Goal: Navigation & Orientation: Find specific page/section

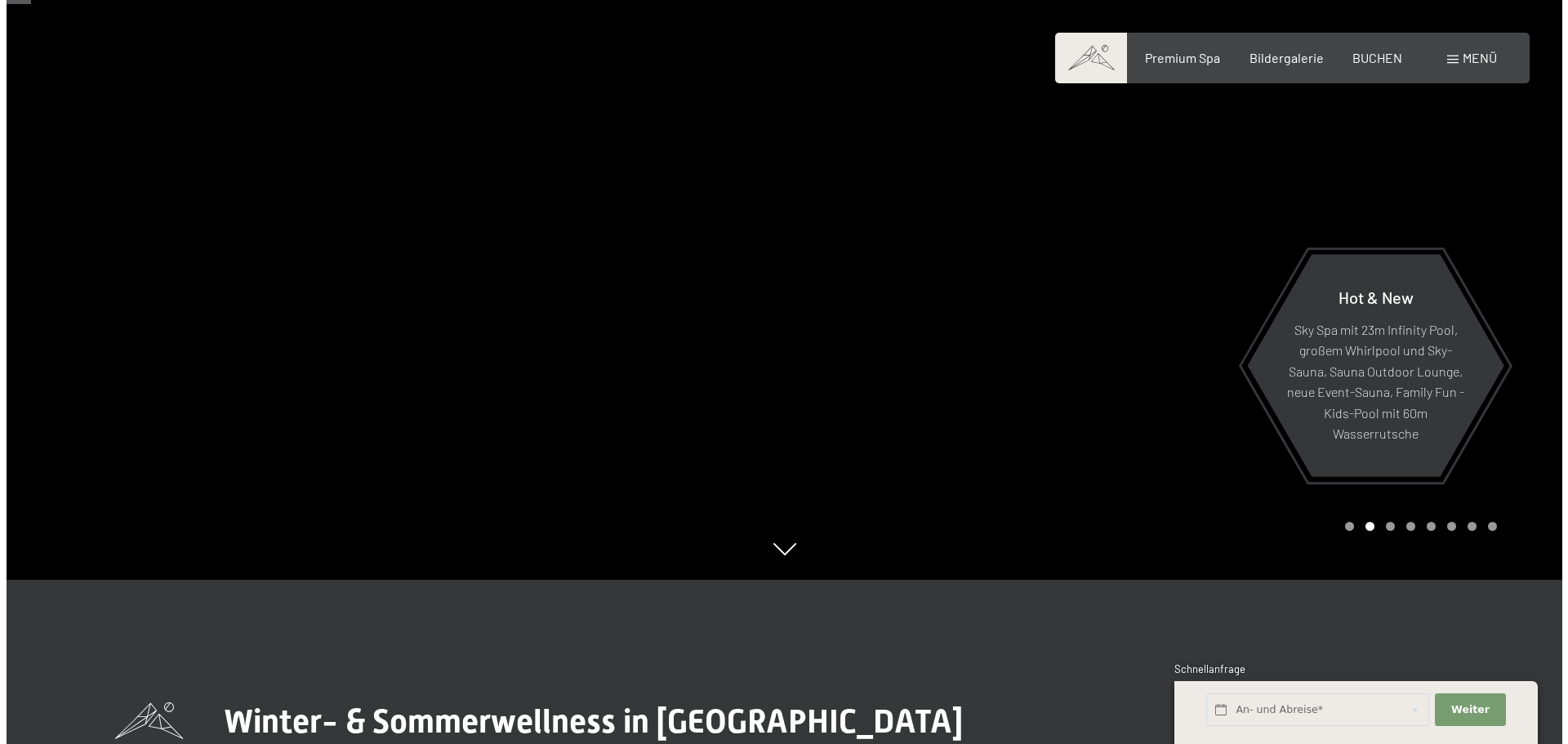
scroll to position [163, 0]
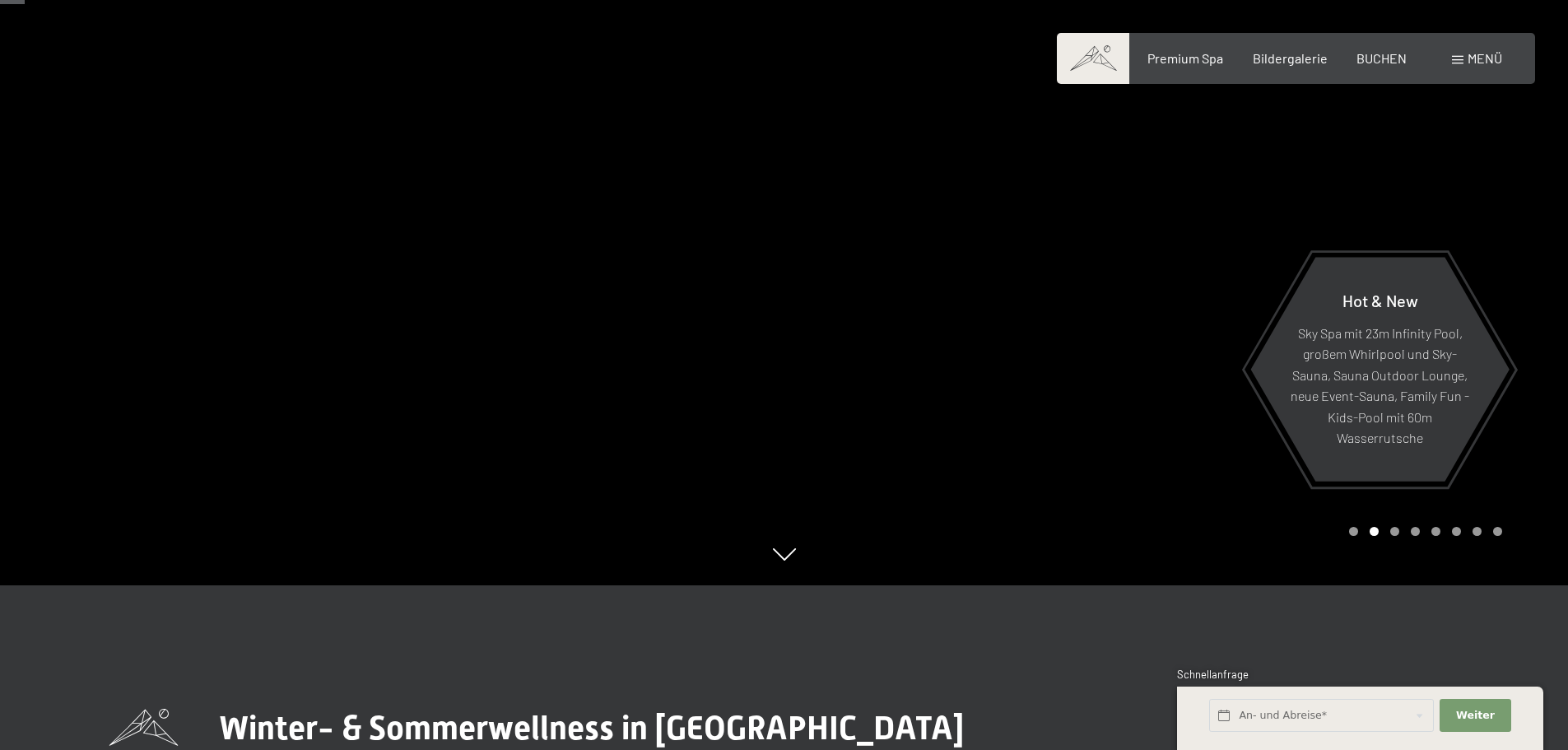
click at [1459, 67] on div "Buchen Anfragen Premium Spa Bildergalerie BUCHEN Menü DE IT EN Gutschein Bilder…" at bounding box center [1296, 58] width 412 height 18
click at [1456, 56] on span at bounding box center [1458, 60] width 12 height 8
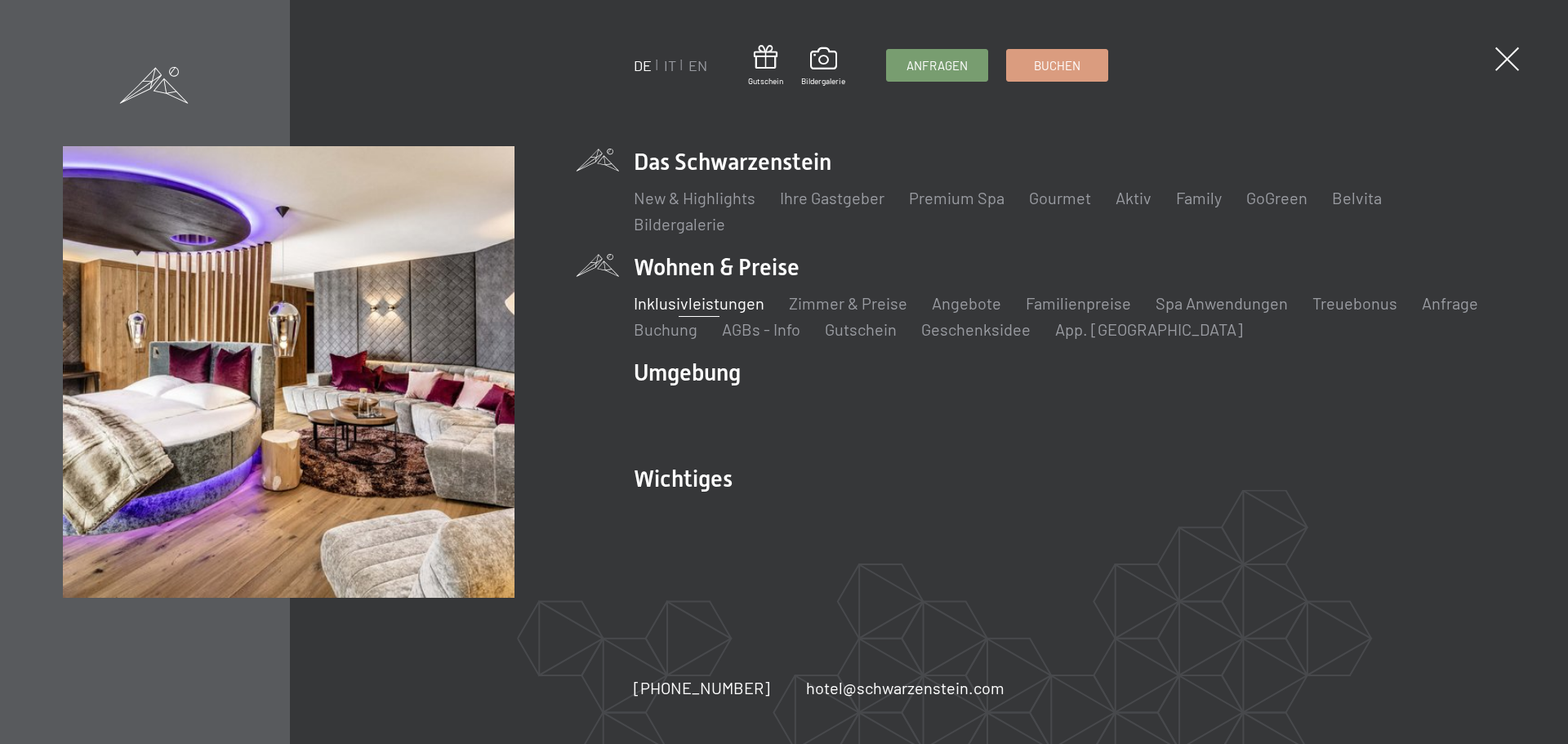
click at [732, 302] on link "Inklusivleistungen" at bounding box center [699, 303] width 131 height 20
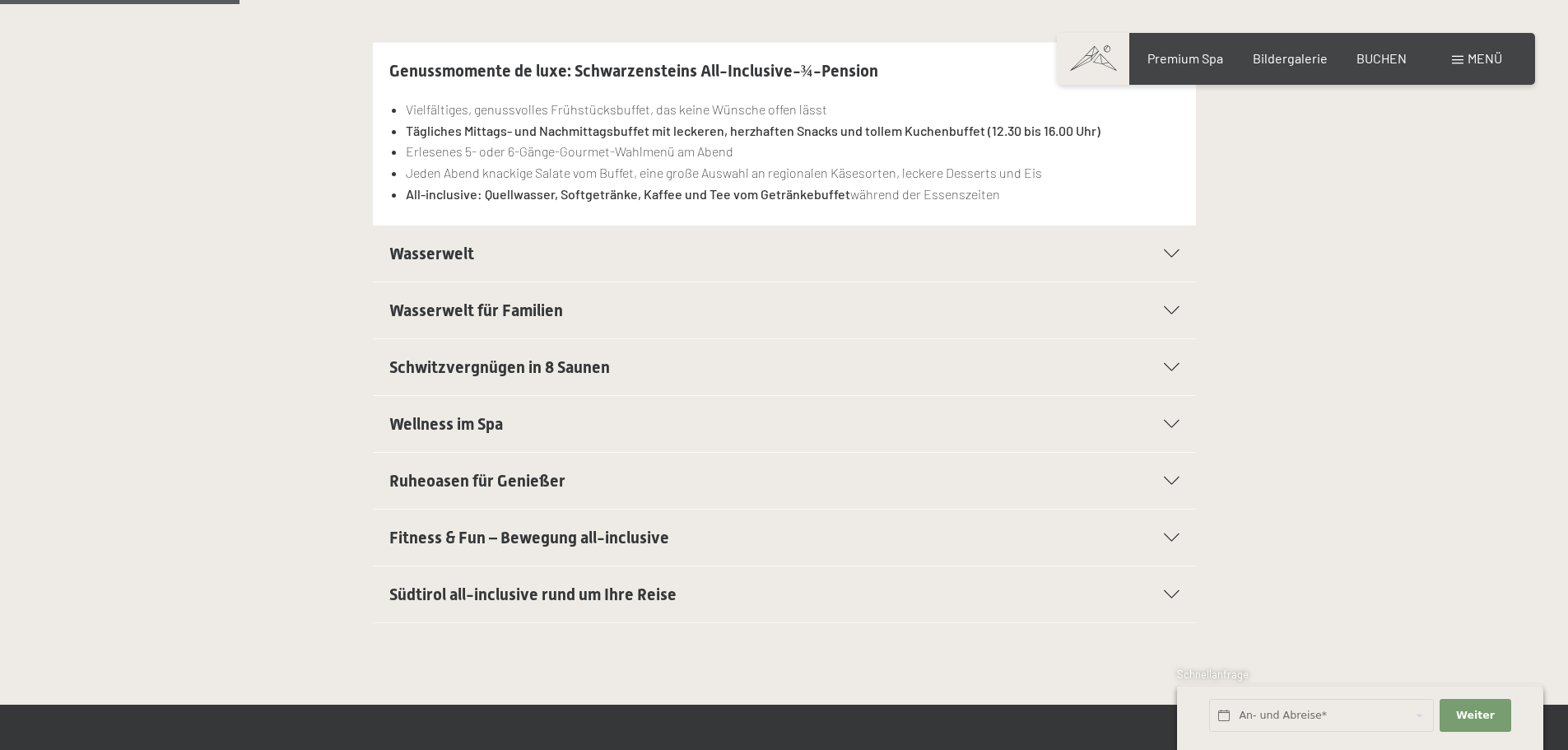
scroll to position [493, 0]
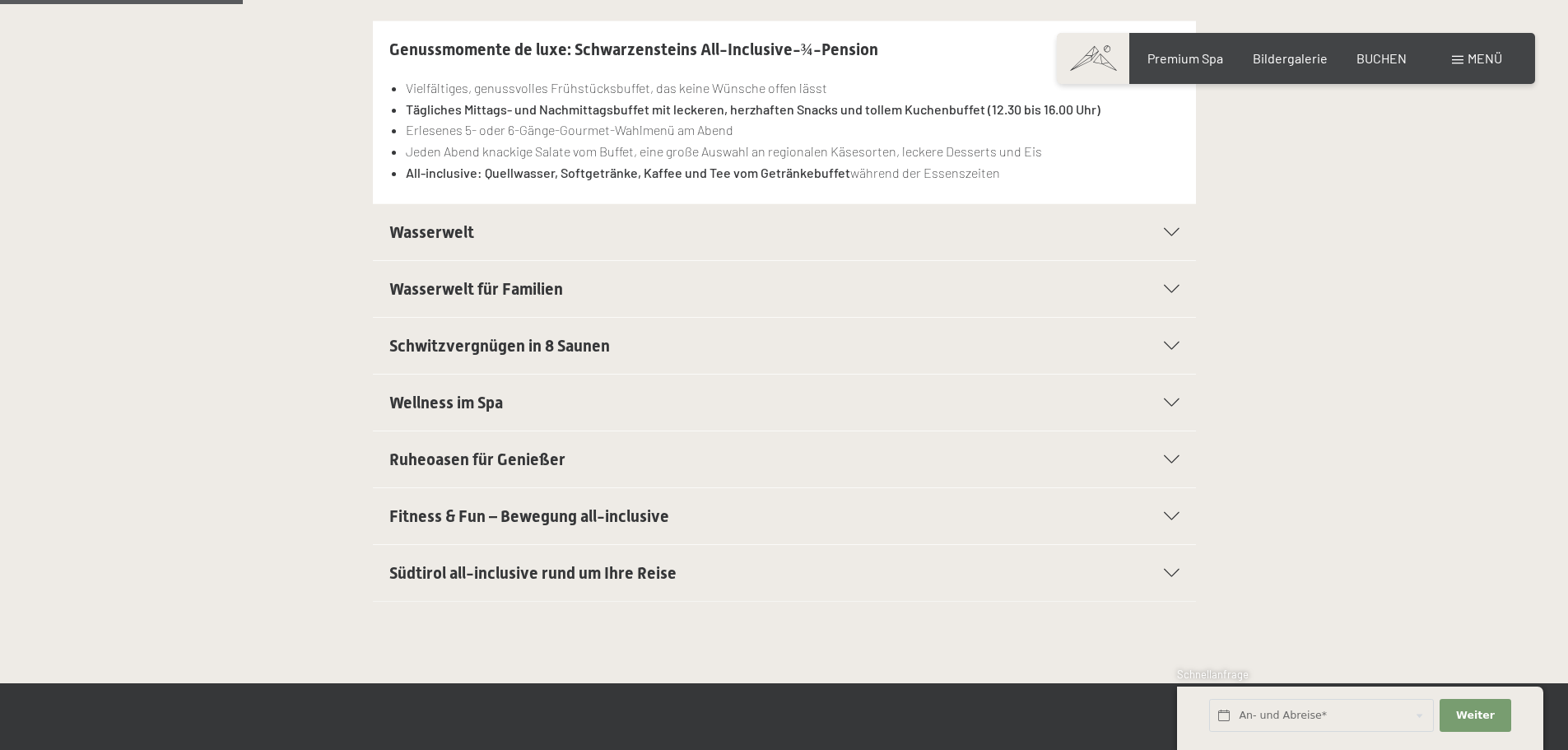
click at [1176, 398] on div "Wellness im Spa" at bounding box center [784, 402] width 790 height 56
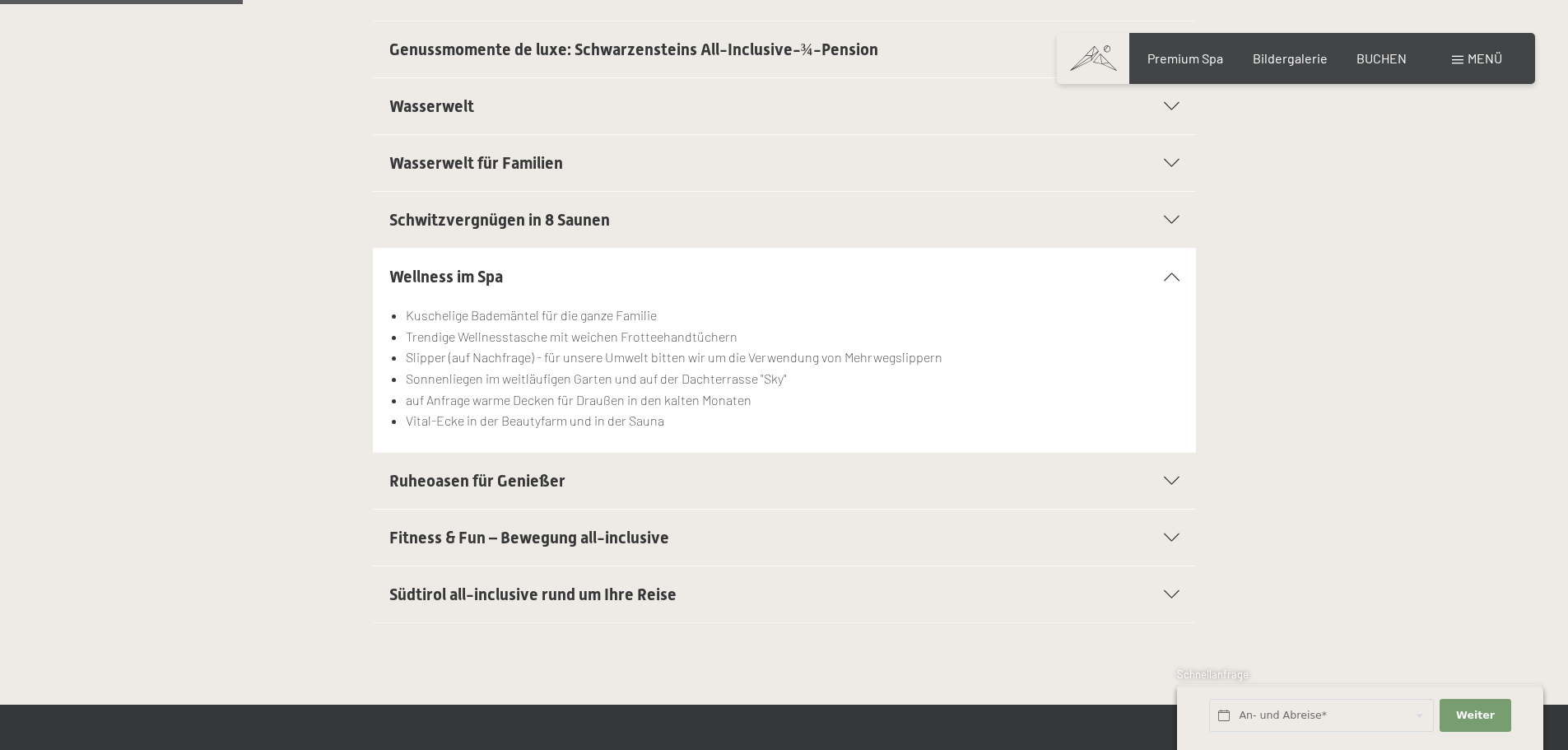
click at [1154, 585] on div "Südtirol all-inclusive rund um Ihre Reise" at bounding box center [784, 594] width 790 height 56
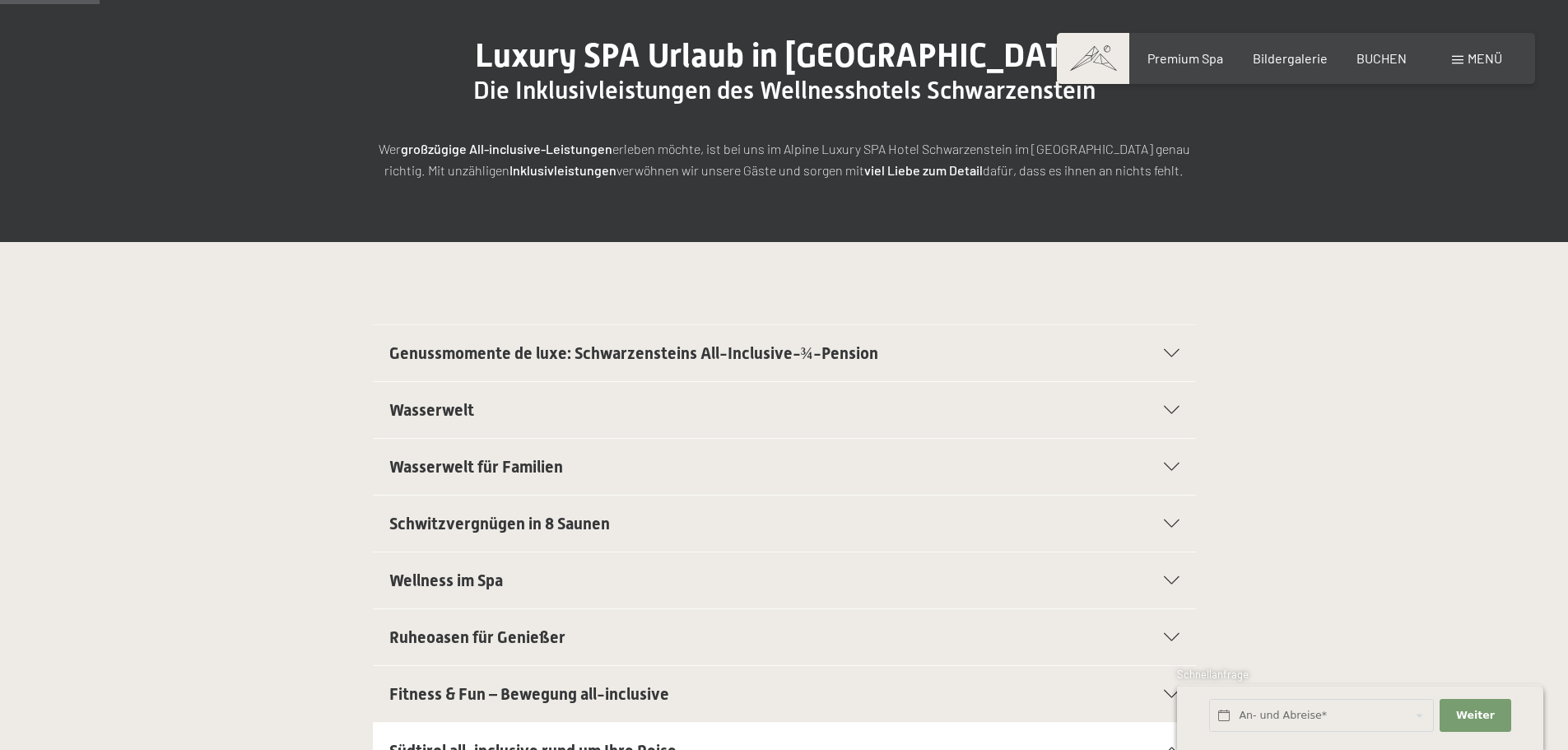
scroll to position [164, 0]
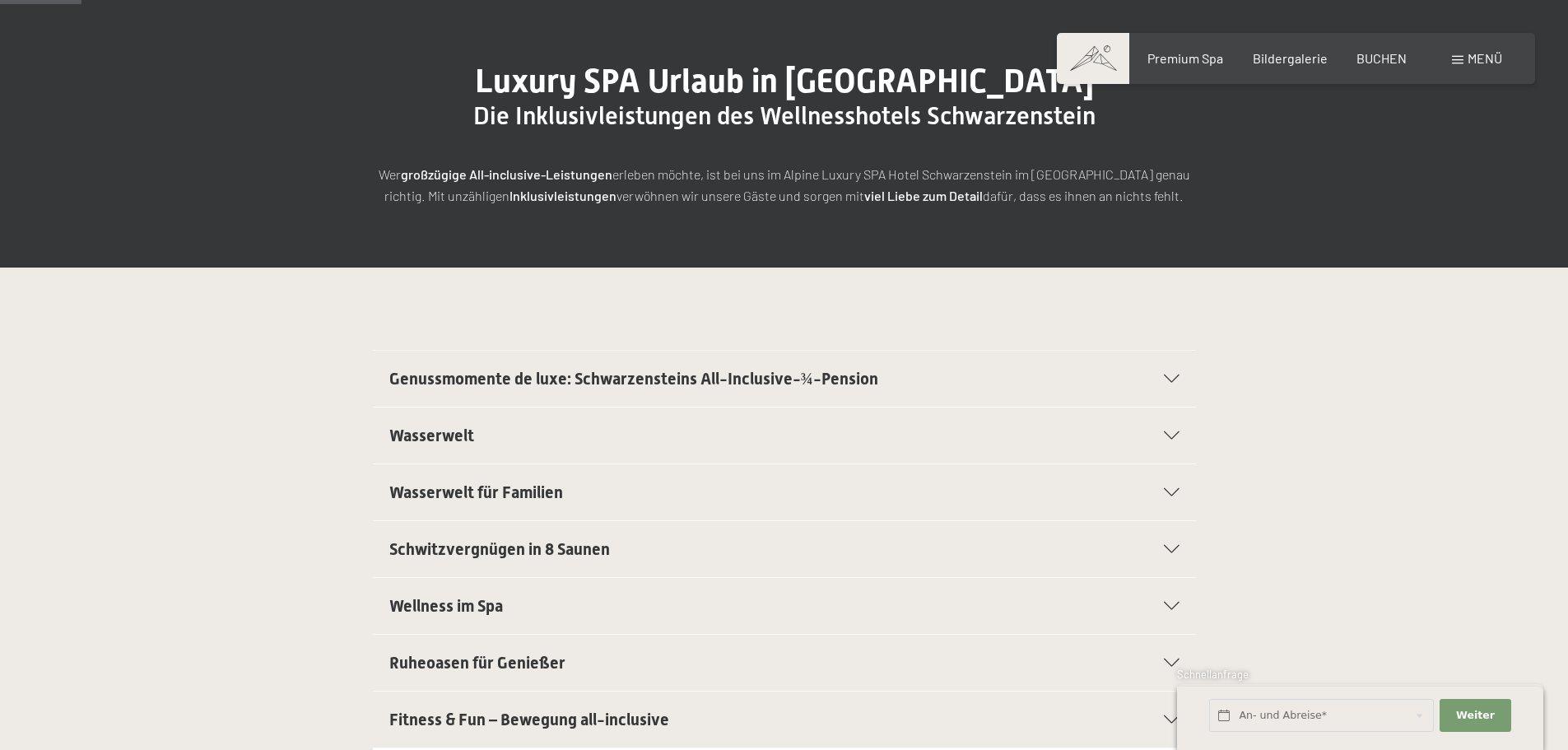
click at [1158, 430] on div "Wasserwelt" at bounding box center [784, 434] width 790 height 56
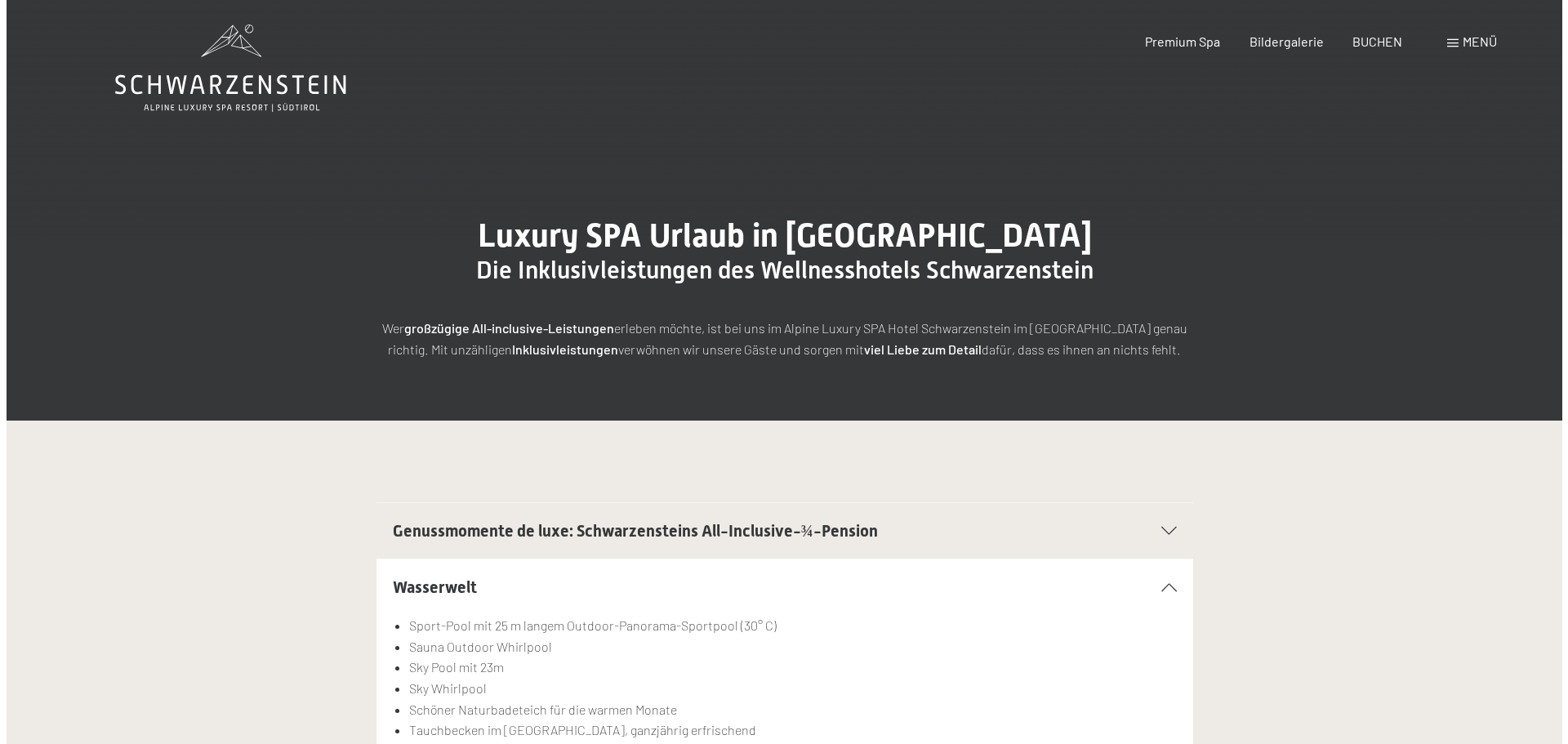
scroll to position [0, 0]
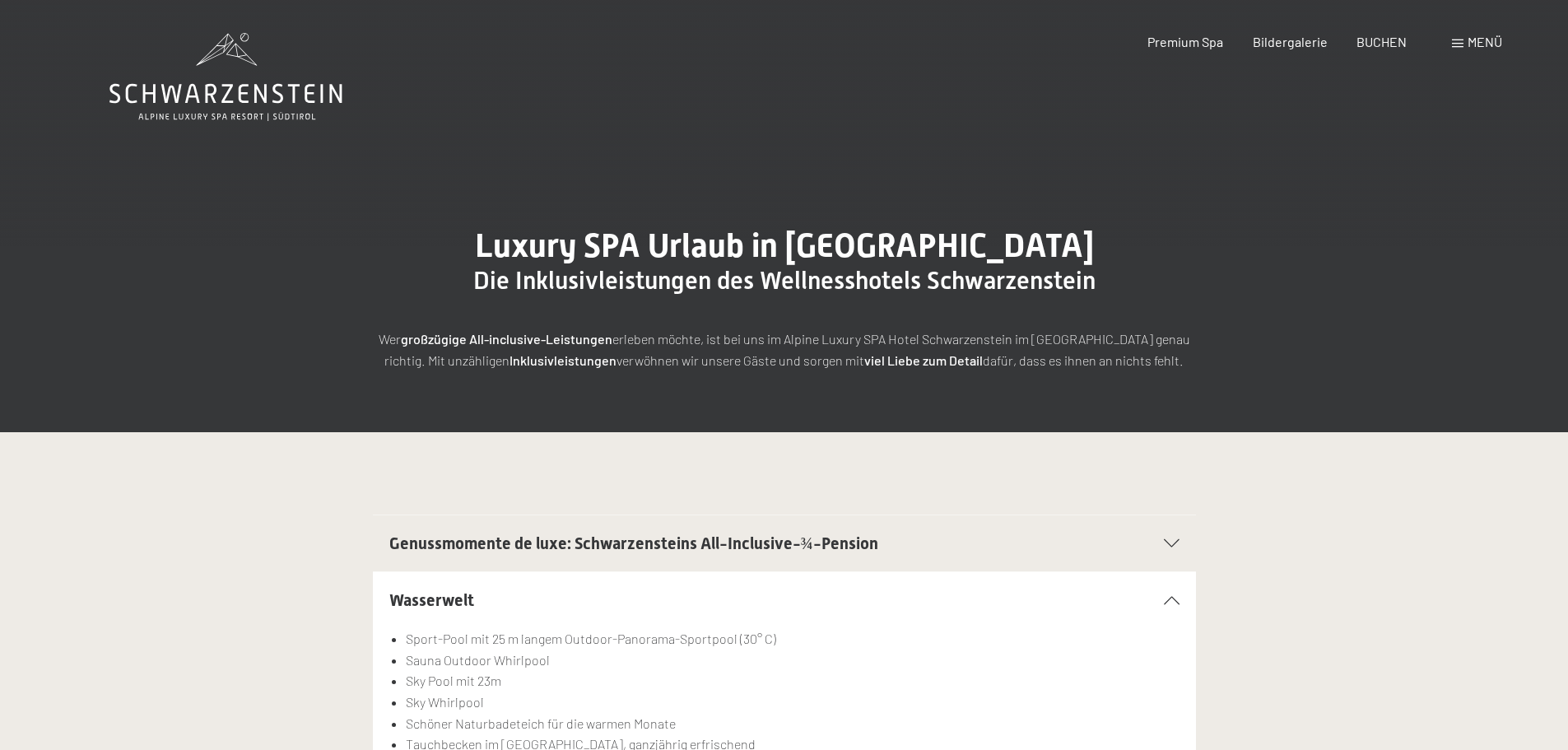
click at [1468, 40] on span "Menü" at bounding box center [1486, 42] width 35 height 16
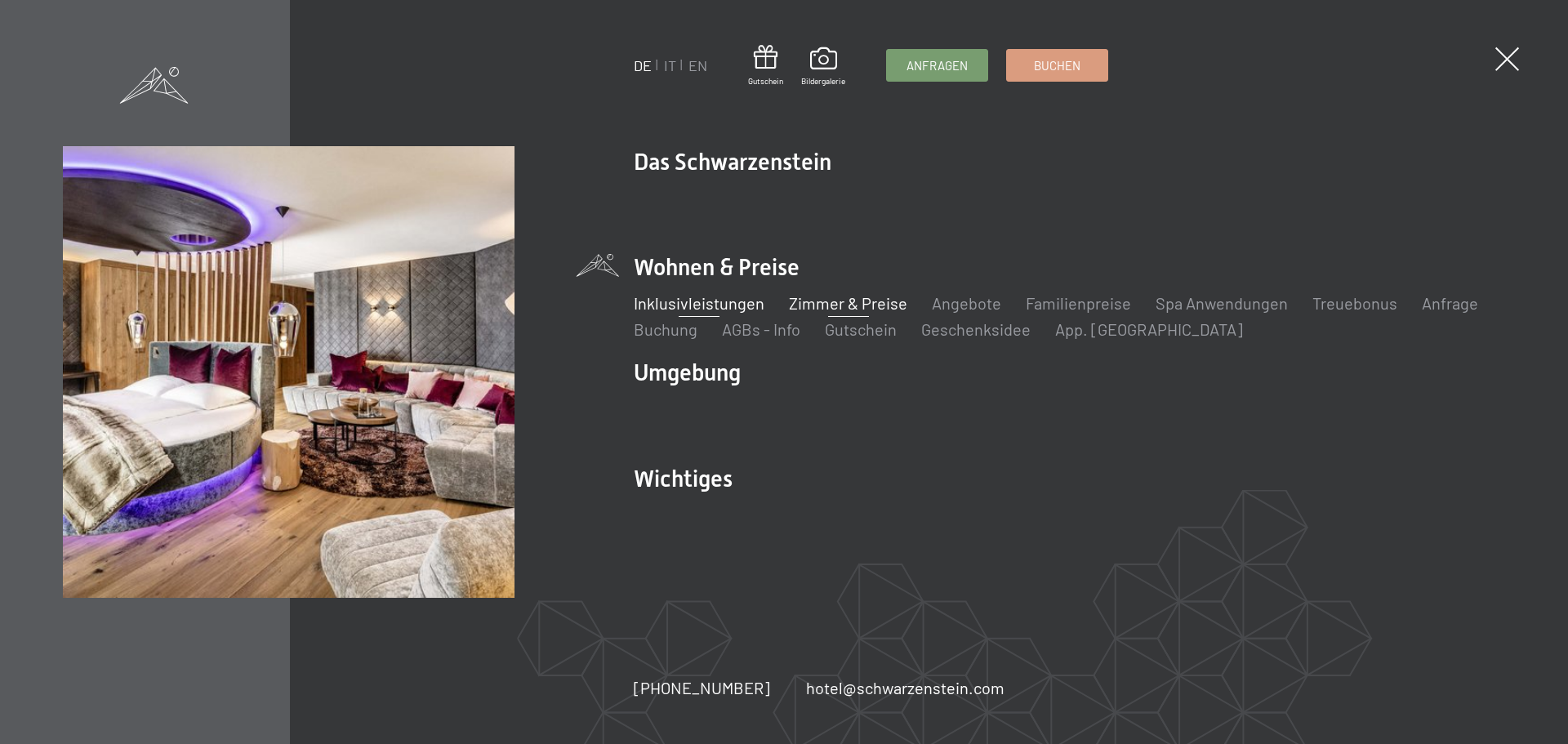
click at [874, 304] on link "Zimmer & Preise" at bounding box center [848, 303] width 119 height 20
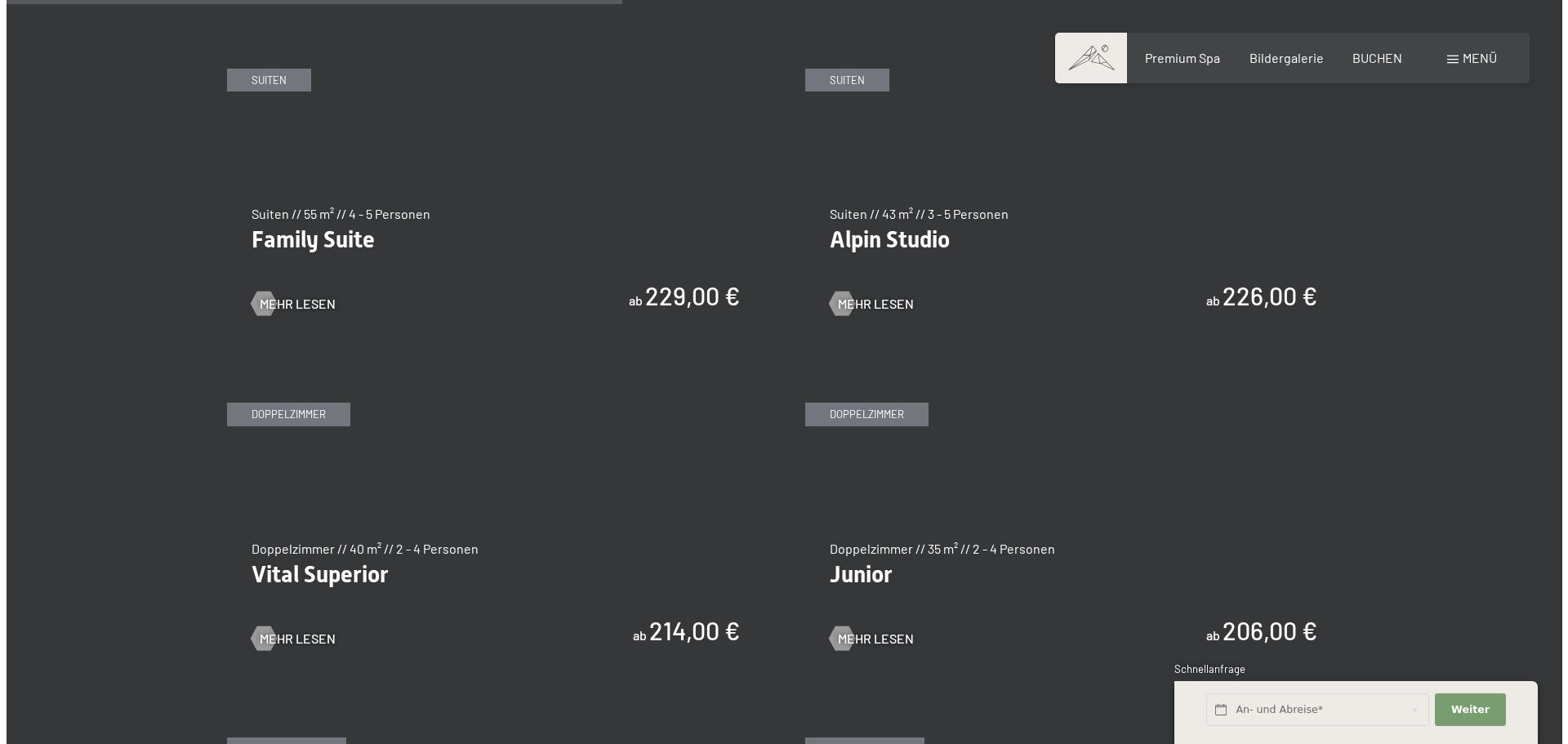
scroll to position [2041, 0]
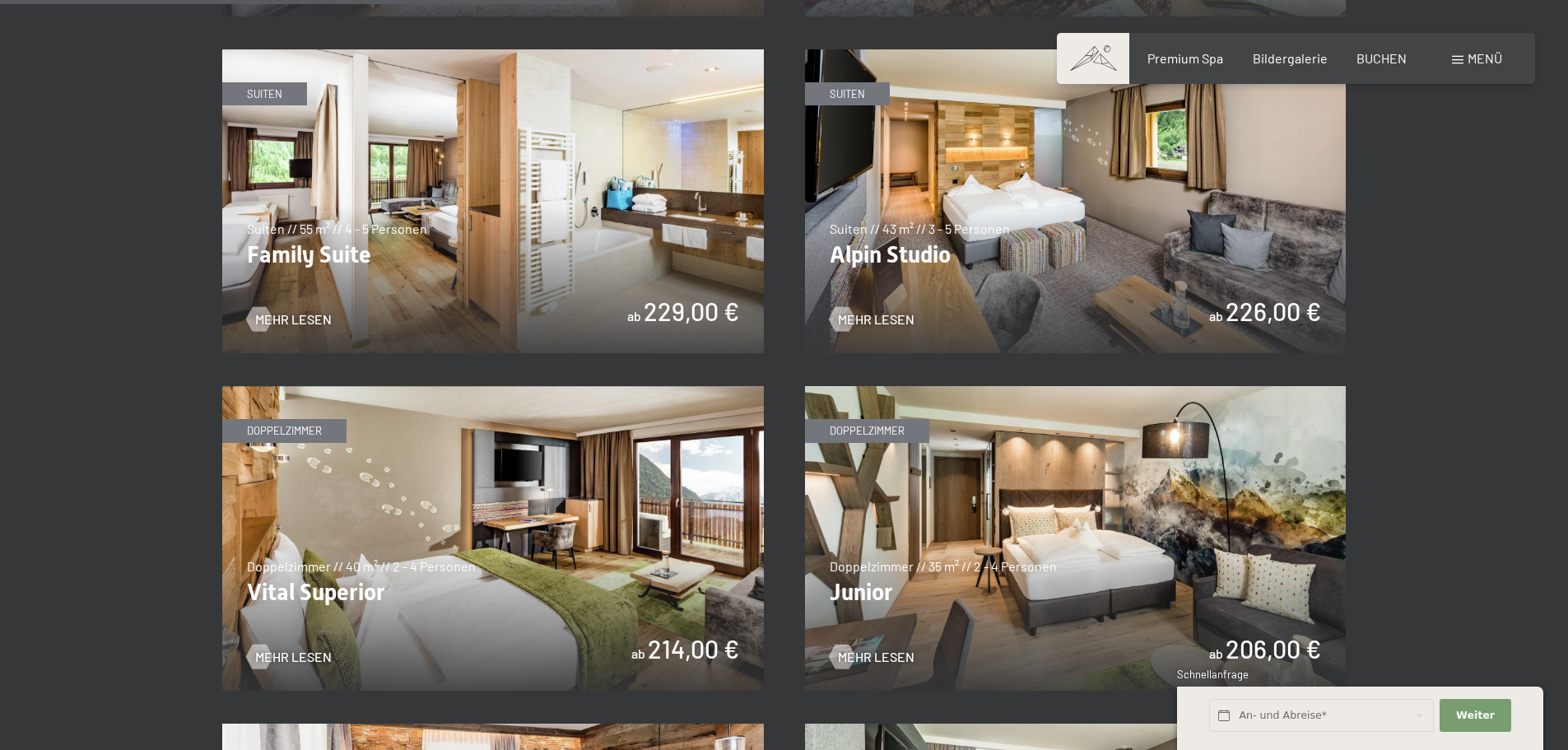
click at [1461, 58] on span at bounding box center [1458, 60] width 12 height 8
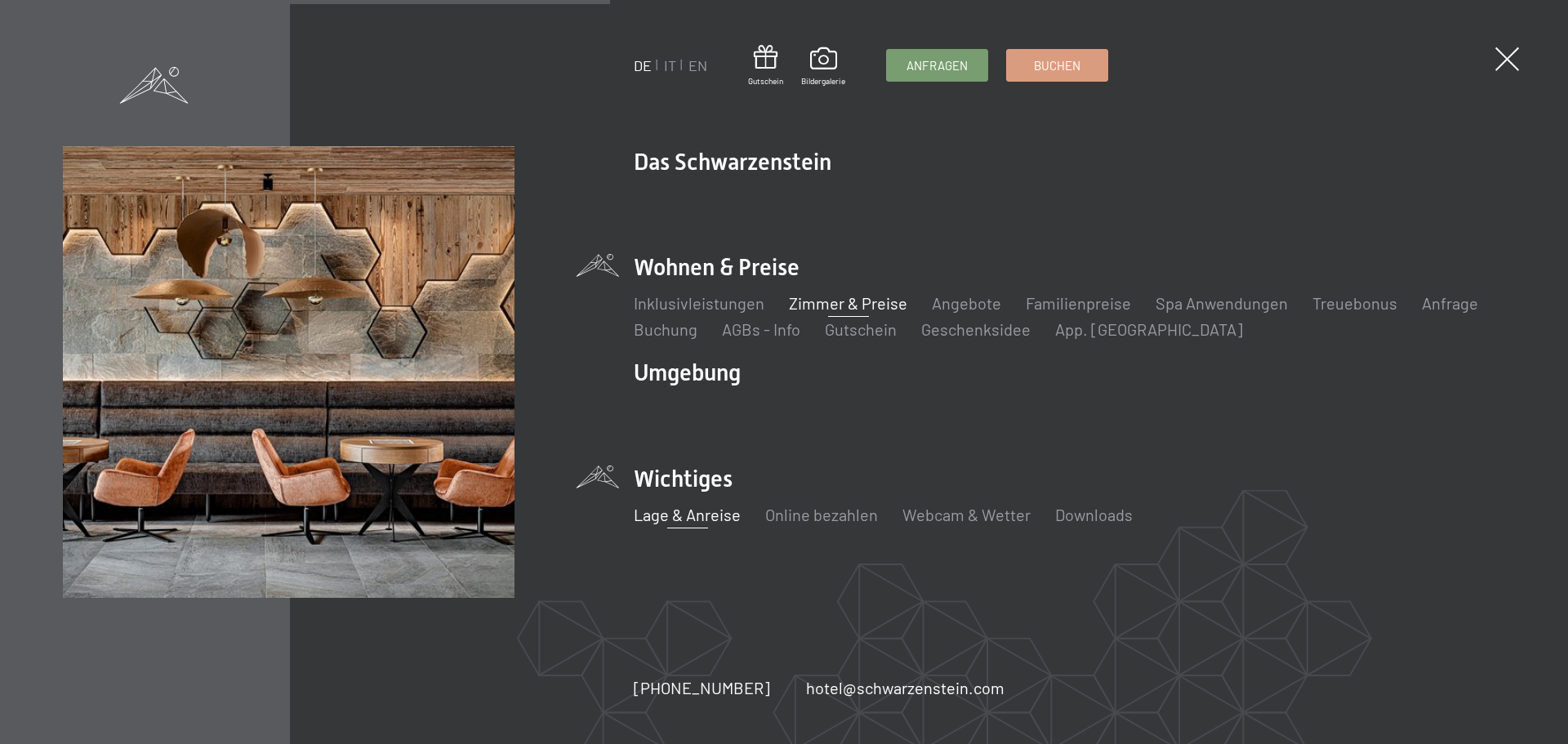
click at [715, 511] on link "Lage & Anreise" at bounding box center [688, 514] width 107 height 20
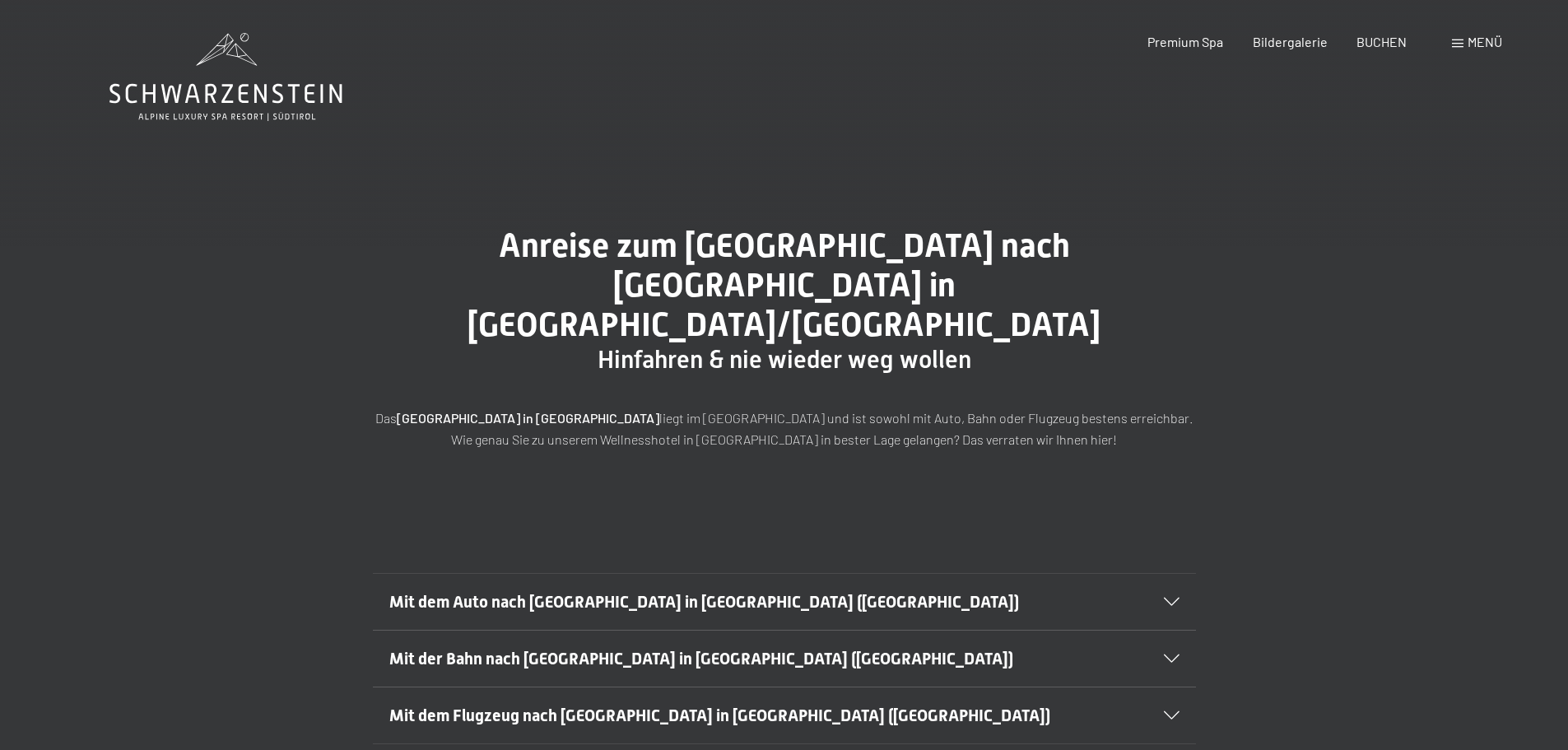
click at [1167, 654] on icon at bounding box center [1172, 659] width 16 height 8
